Goal: Information Seeking & Learning: Learn about a topic

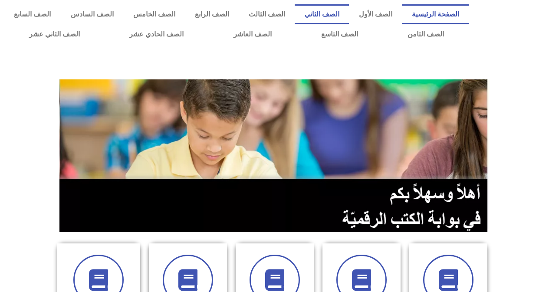
click at [343, 14] on link "الصف الثاني" at bounding box center [322, 14] width 54 height 20
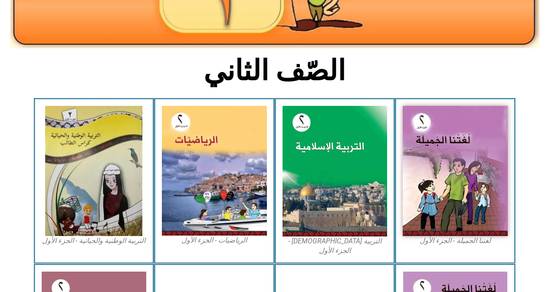
scroll to position [174, 0]
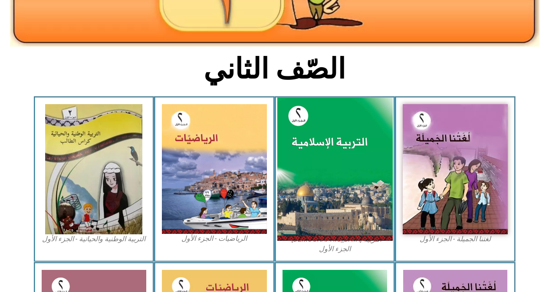
click at [347, 148] on img at bounding box center [334, 170] width 115 height 144
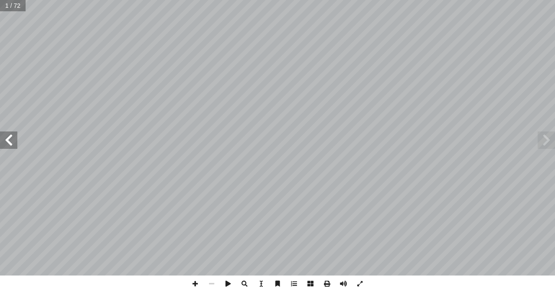
click at [10, 139] on span at bounding box center [8, 139] width 17 height 17
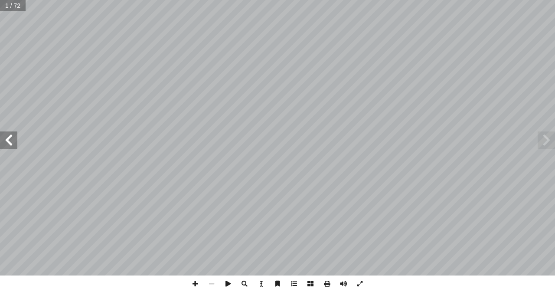
click at [10, 139] on span at bounding box center [8, 139] width 17 height 17
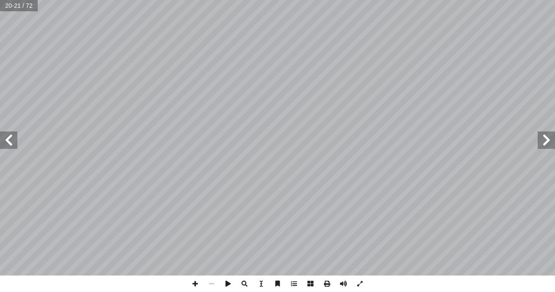
click at [10, 139] on span at bounding box center [8, 139] width 17 height 17
click at [5, 138] on span at bounding box center [8, 139] width 17 height 17
click at [194, 284] on span at bounding box center [195, 284] width 16 height 16
